Goal: Task Accomplishment & Management: Use online tool/utility

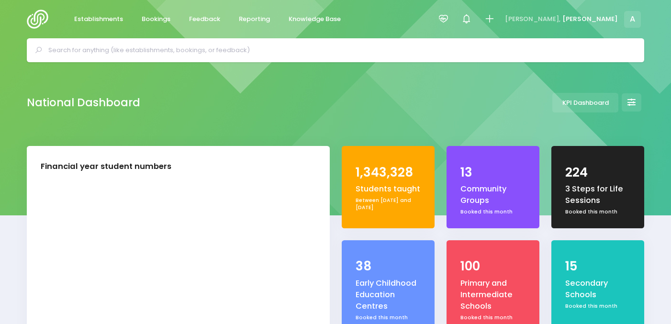
select select "5"
click at [246, 17] on span "Reporting" at bounding box center [254, 19] width 31 height 10
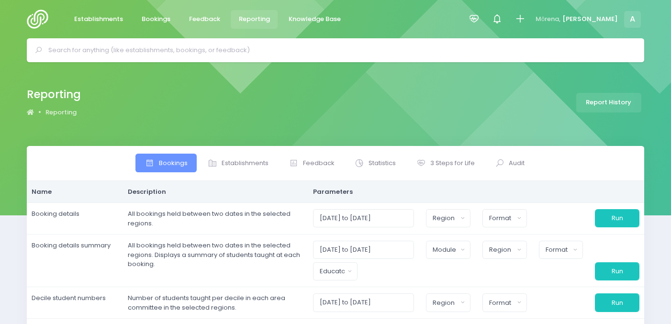
select select
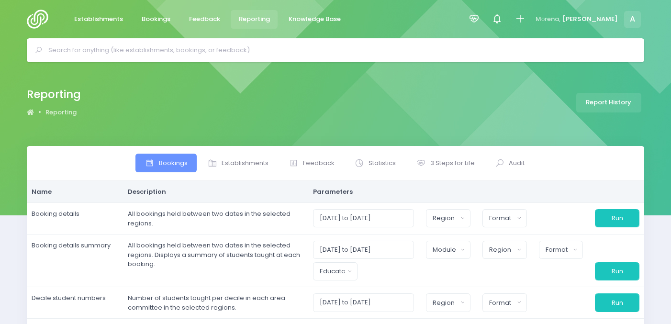
select select
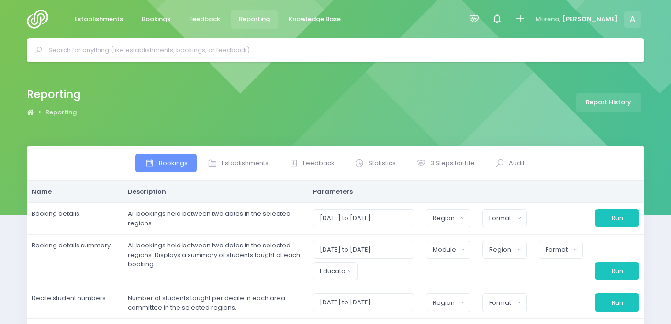
select select
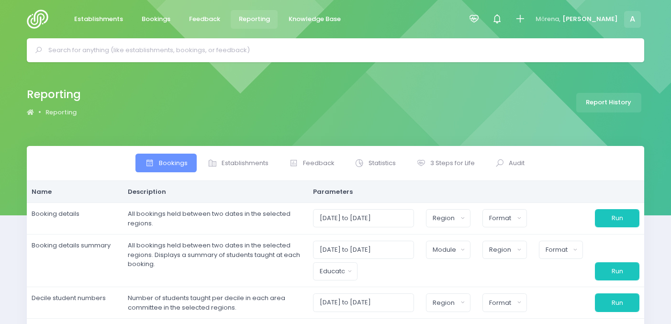
select select
click at [447, 166] on span "3 Steps for Life" at bounding box center [452, 163] width 45 height 10
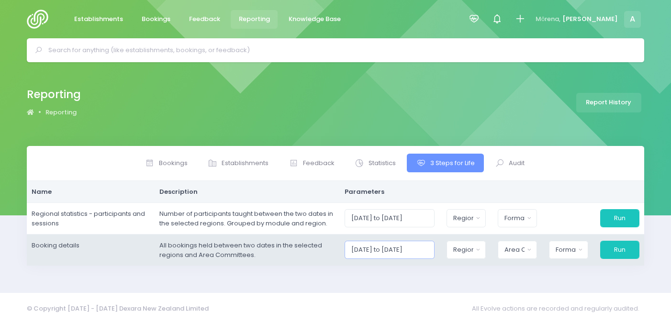
click at [404, 244] on input "01/10/2025 to 31/10/2025" at bounding box center [390, 250] width 90 height 18
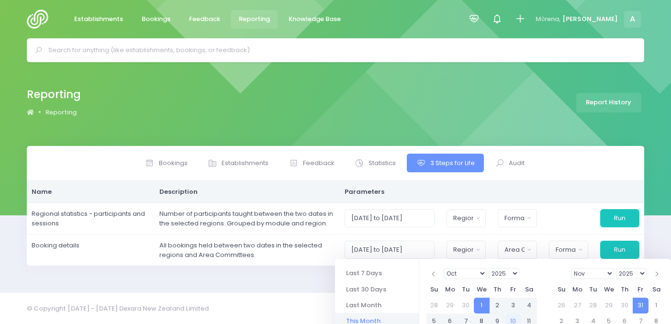
click at [593, 149] on div "Bookings Establishments Feedback Statistics Audit" at bounding box center [335, 163] width 617 height 35
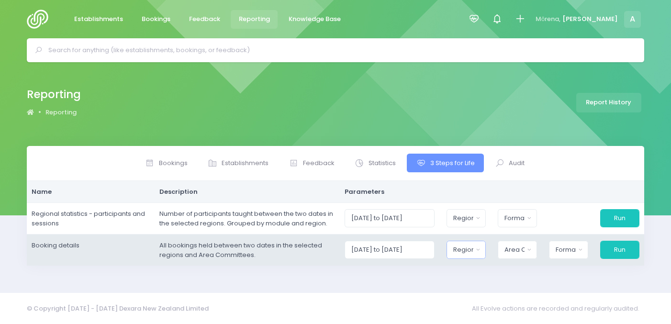
click at [470, 248] on div "Region" at bounding box center [463, 250] width 20 height 10
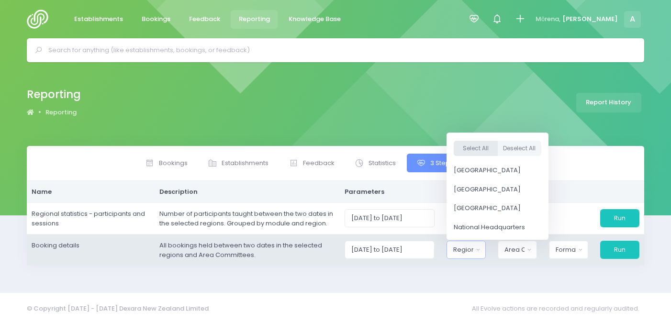
click at [481, 146] on button "Select All" at bounding box center [476, 149] width 44 height 16
select select "Northern"
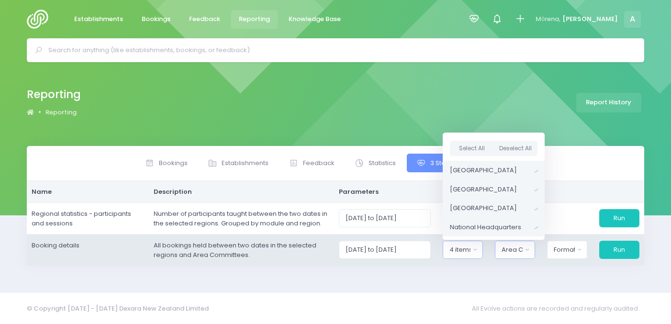
click at [515, 247] on div "Area Committee" at bounding box center [512, 250] width 21 height 10
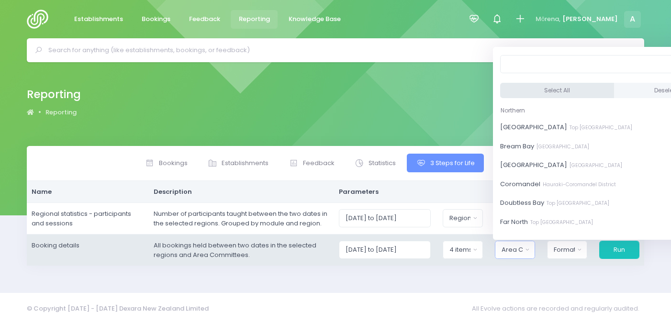
click at [529, 90] on button "Select All" at bounding box center [557, 91] width 114 height 16
select select "Bay of Islands"
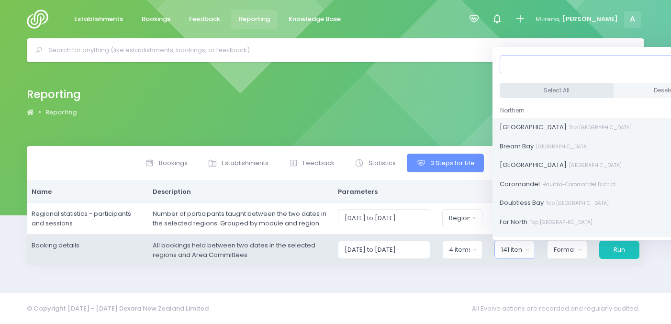
scroll to position [1, 0]
click at [567, 247] on div "Format" at bounding box center [564, 250] width 21 height 10
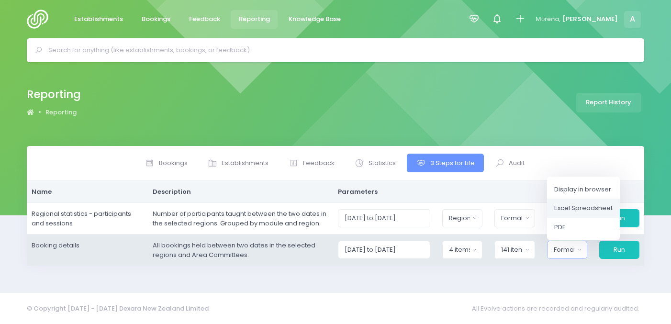
click at [582, 214] on link "Excel Spreadsheet" at bounding box center [583, 208] width 73 height 19
select select "excel"
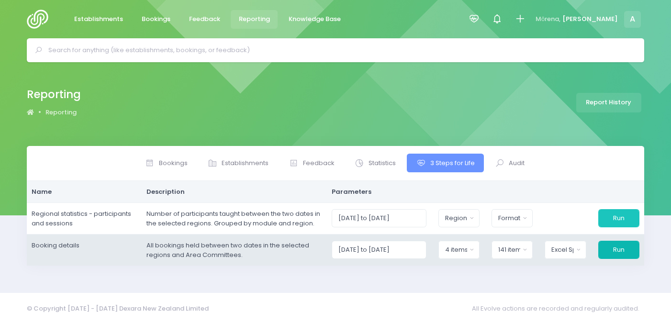
click at [616, 252] on button "Run" at bounding box center [618, 250] width 41 height 18
